Goal: Find specific page/section: Find specific page/section

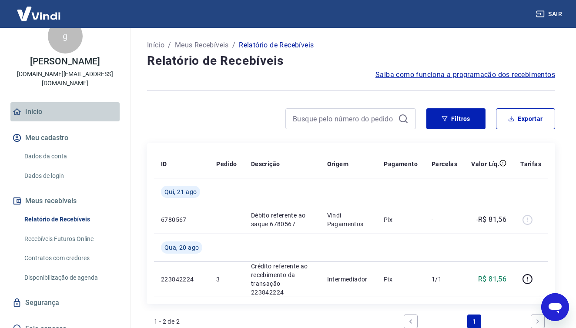
click at [41, 102] on link "Início" at bounding box center [64, 111] width 109 height 19
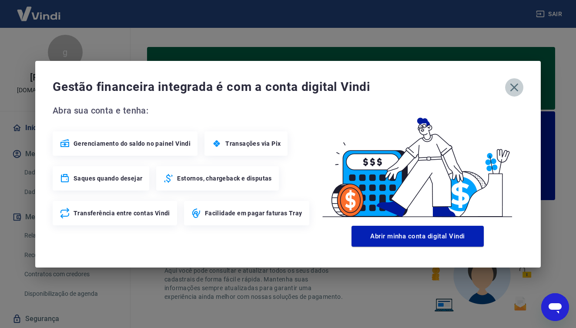
click at [515, 87] on icon "button" at bounding box center [514, 87] width 8 height 8
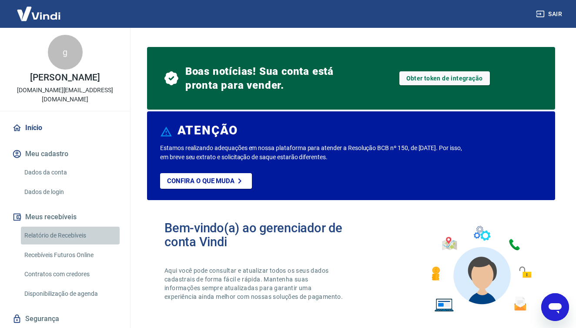
click at [53, 226] on link "Relatório de Recebíveis" at bounding box center [70, 235] width 99 height 18
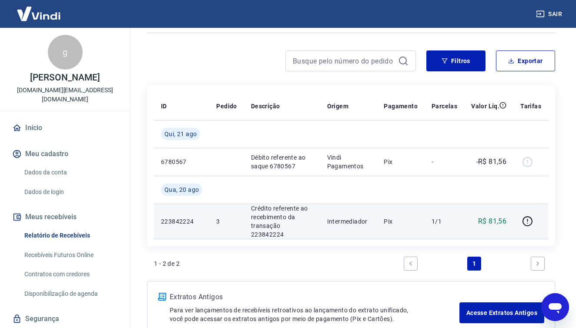
scroll to position [57, 0]
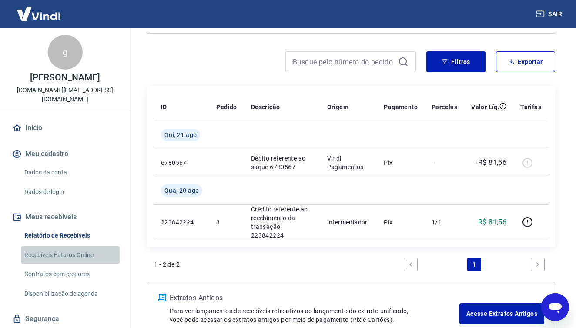
click at [34, 250] on link "Recebíveis Futuros Online" at bounding box center [70, 255] width 99 height 18
